Goal: Transaction & Acquisition: Download file/media

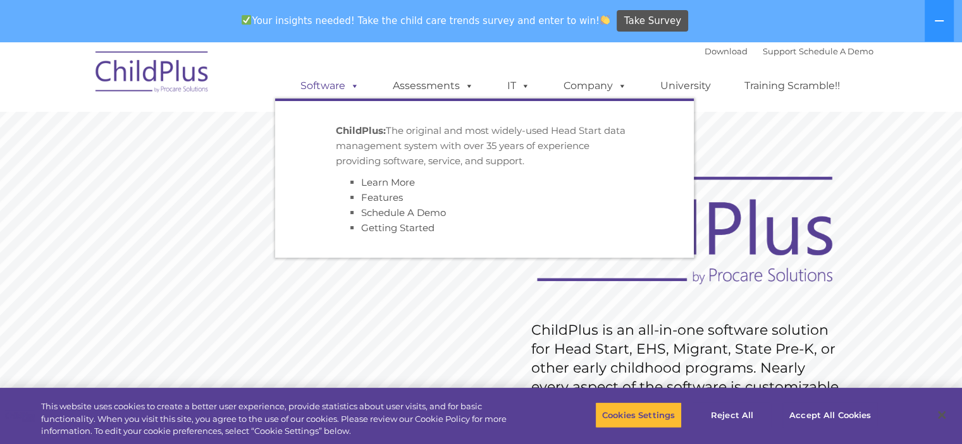
click at [335, 89] on link "Software" at bounding box center [330, 85] width 84 height 25
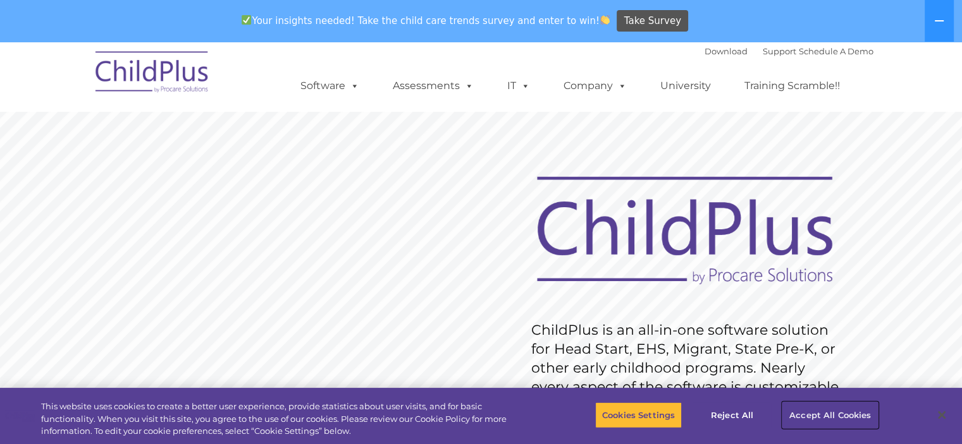
click at [804, 412] on button "Accept All Cookies" at bounding box center [829, 415] width 95 height 27
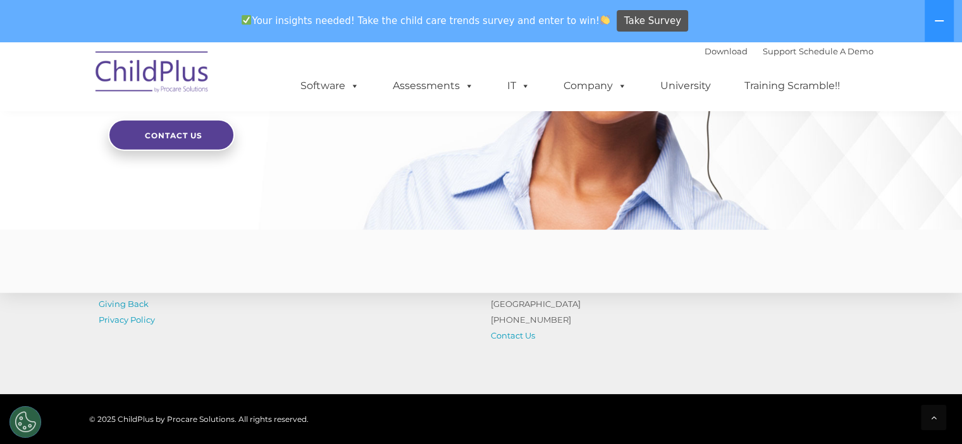
scroll to position [3157, 0]
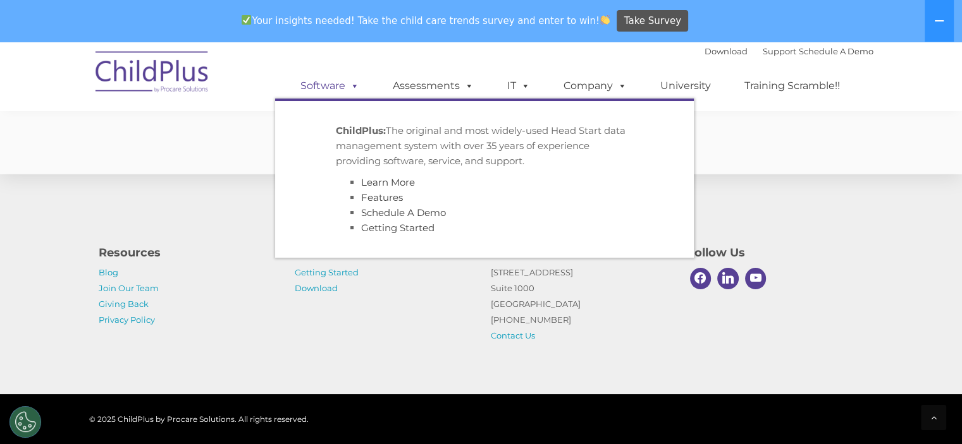
click at [349, 83] on span at bounding box center [352, 86] width 14 height 12
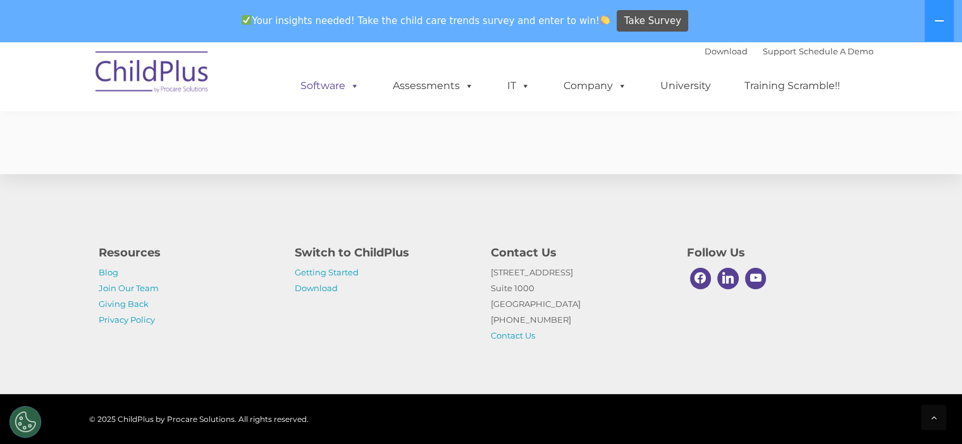
click at [308, 85] on link "Software" at bounding box center [330, 85] width 84 height 25
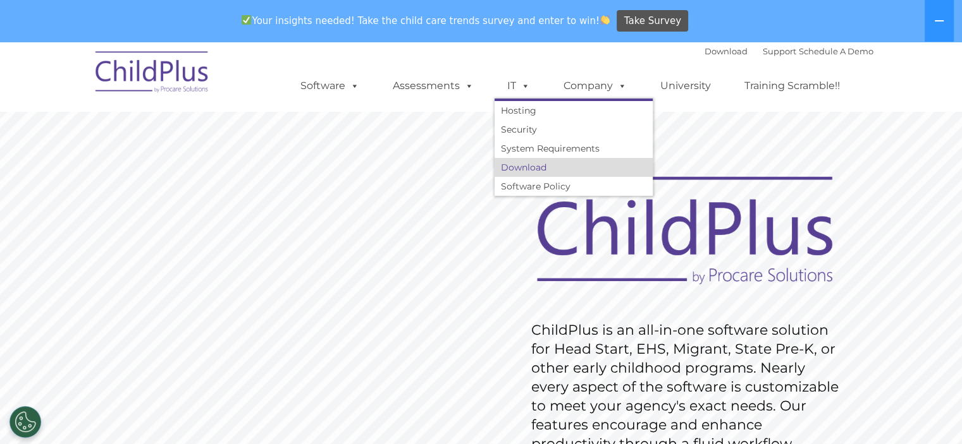
click at [526, 171] on link "Download" at bounding box center [573, 167] width 158 height 19
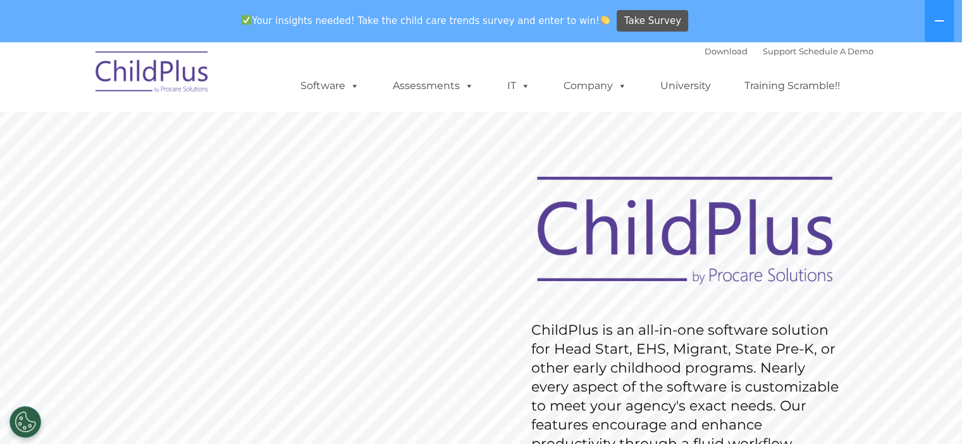
click at [612, 136] on rs-slide "Request Pricing ChildPlus is an all-in-one software solution for Head Start, EH…" at bounding box center [481, 370] width 962 height 569
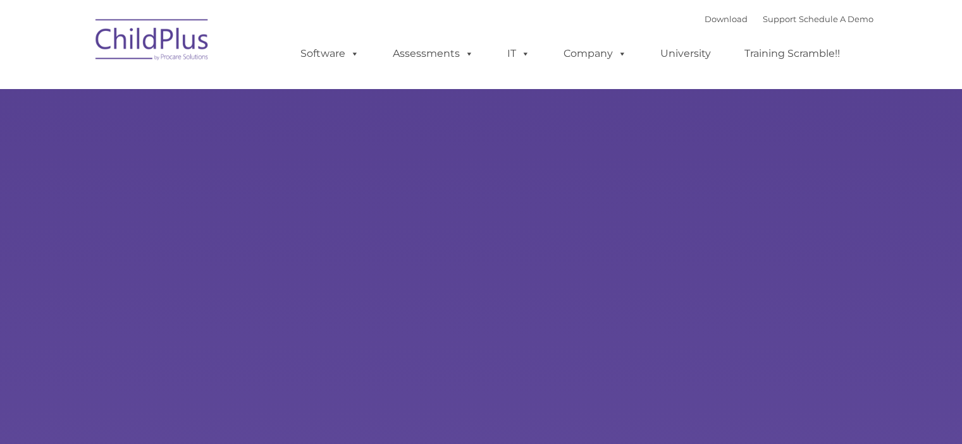
type input ""
select select "MEDIUM"
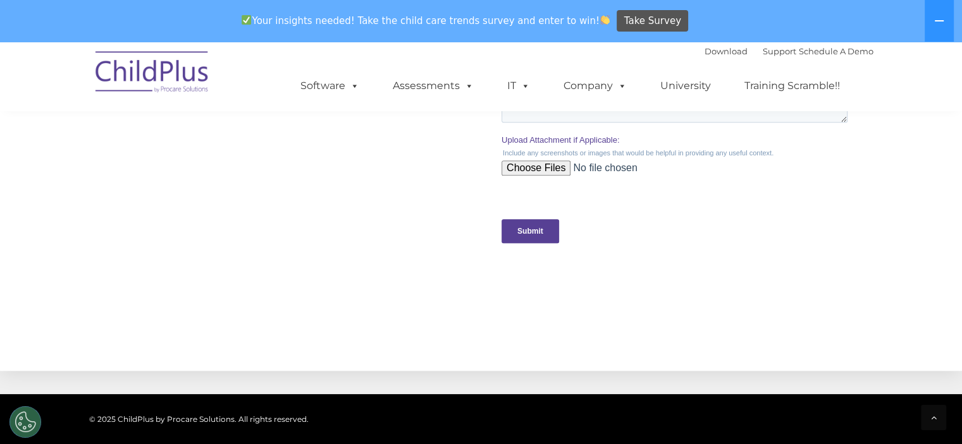
scroll to position [1466, 0]
